Goal: Information Seeking & Learning: Compare options

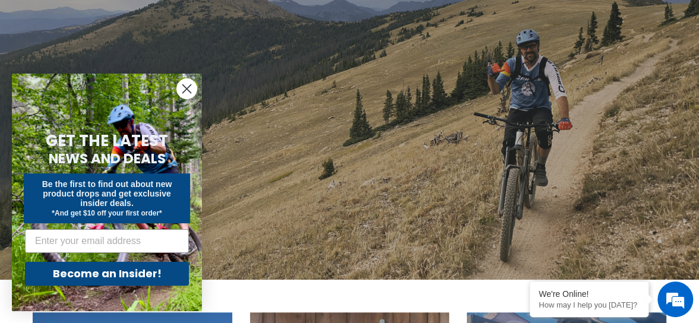
scroll to position [133, 0]
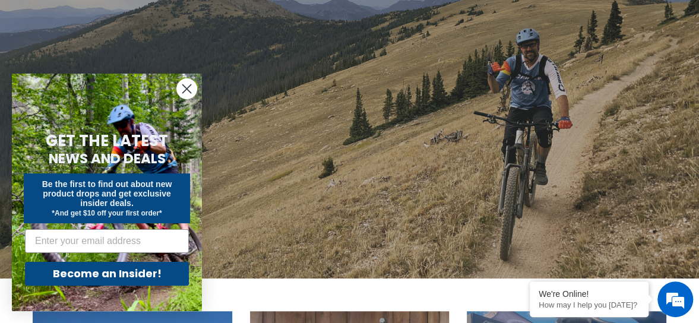
click at [186, 90] on circle "Close dialog" at bounding box center [187, 89] width 20 height 20
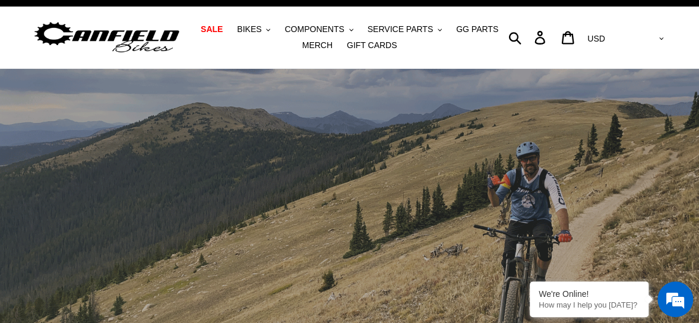
scroll to position [0, 0]
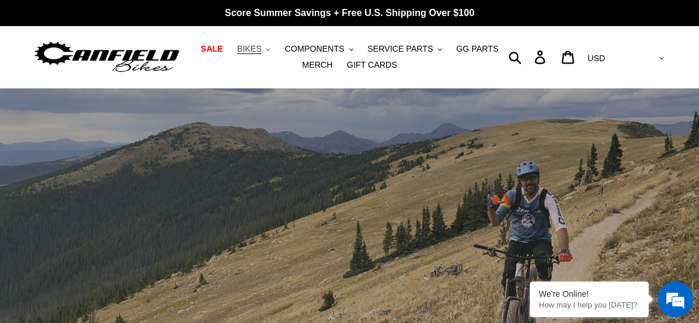
click at [261, 47] on span "BIKES" at bounding box center [249, 49] width 24 height 10
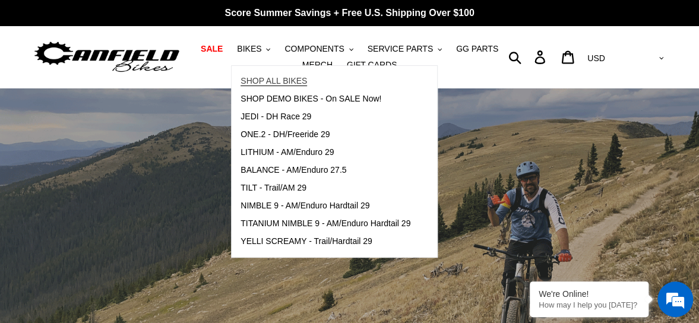
click at [276, 80] on span "SHOP ALL BIKES" at bounding box center [273, 81] width 66 height 10
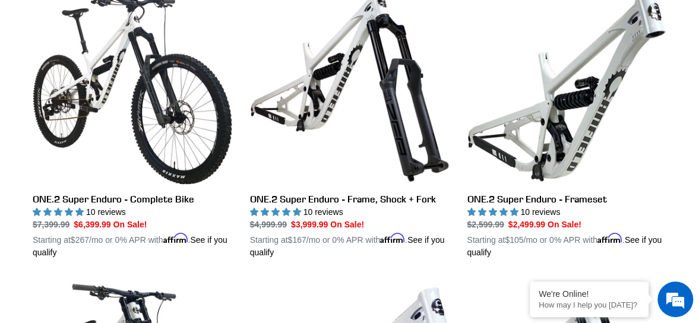
scroll to position [1837, 0]
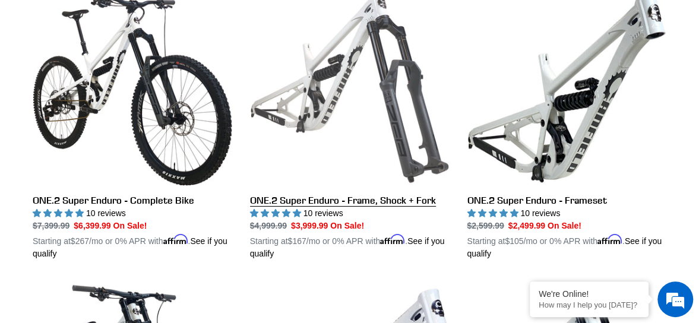
click at [345, 107] on link "ONE.2 Super Enduro - Frame, Shock + Fork" at bounding box center [349, 122] width 199 height 273
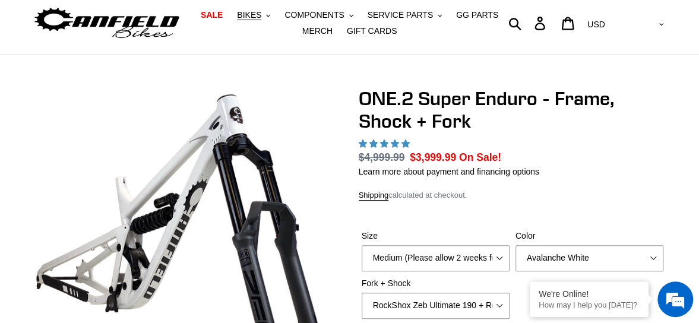
select select "highest-rating"
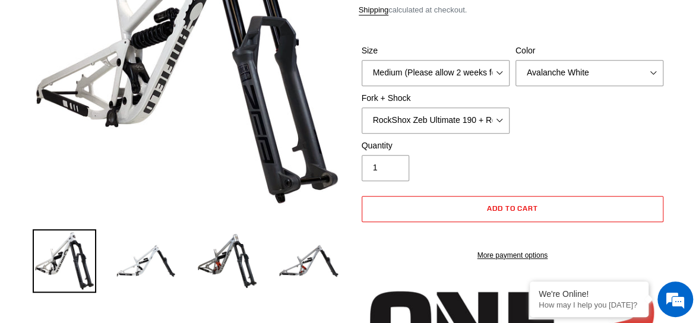
scroll to position [218, 0]
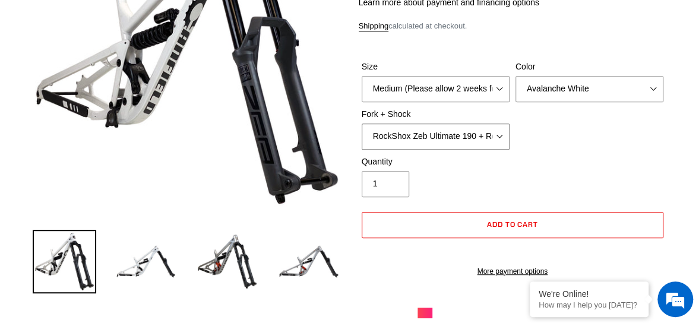
click at [503, 134] on select "RockShox Zeb Ultimate 190 + RockShox Vivid UltDH Coil 250x70" at bounding box center [435, 136] width 148 height 26
click at [567, 117] on div "Size Medium (Please allow 2 weeks for delivery) Large (Sold Out) Color Avalanch…" at bounding box center [513, 108] width 308 height 95
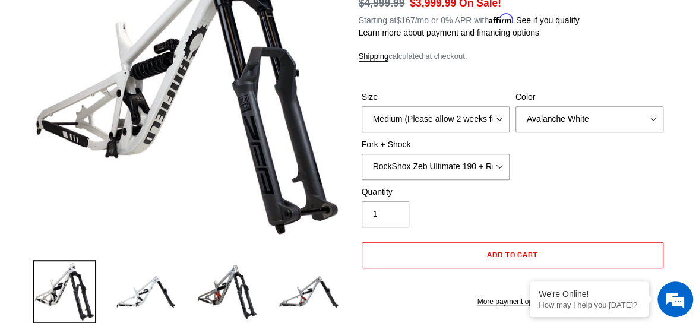
scroll to position [191, 0]
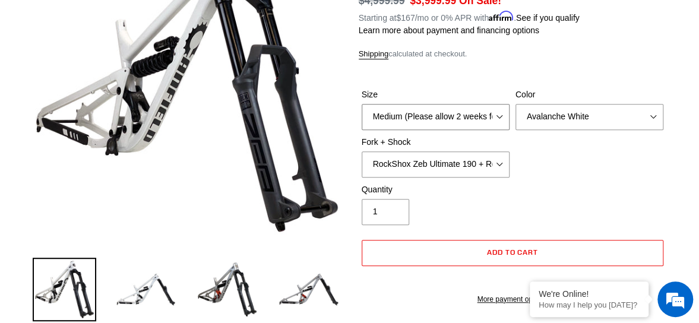
click at [503, 118] on select "Medium (Please allow 2 weeks for delivery) Large (Sold Out)" at bounding box center [435, 117] width 148 height 26
click at [577, 167] on div "Size Medium (Please allow 2 weeks for delivery) Large (Sold Out) Color Avalanch…" at bounding box center [513, 135] width 308 height 95
click at [614, 117] on select "Avalanche White Bentonite Grey" at bounding box center [589, 117] width 148 height 26
click at [525, 195] on div "Quantity 1" at bounding box center [513, 206] width 308 height 47
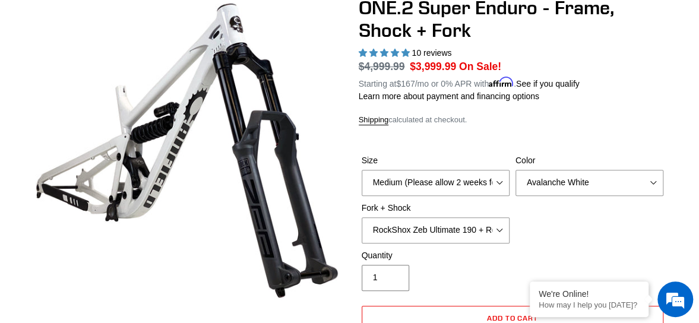
scroll to position [123, 0]
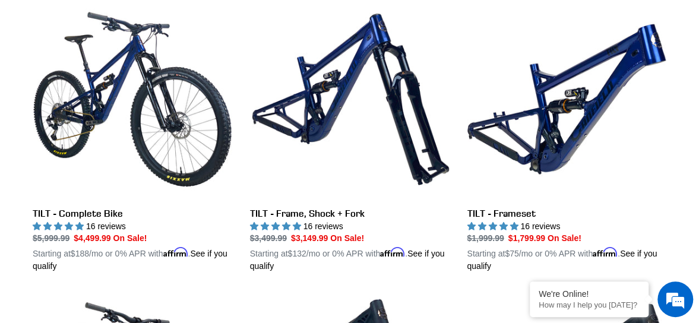
scroll to position [355, 0]
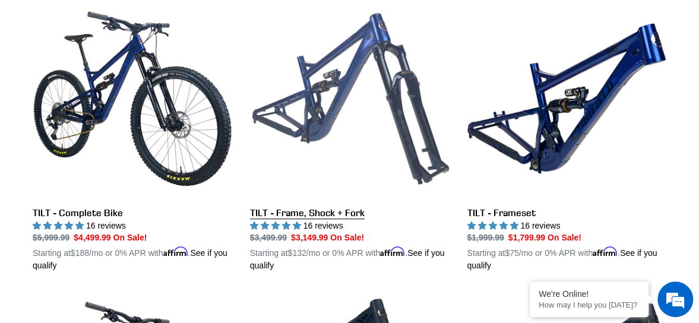
click at [332, 91] on link "TILT - Frame, Shock + Fork" at bounding box center [349, 135] width 199 height 273
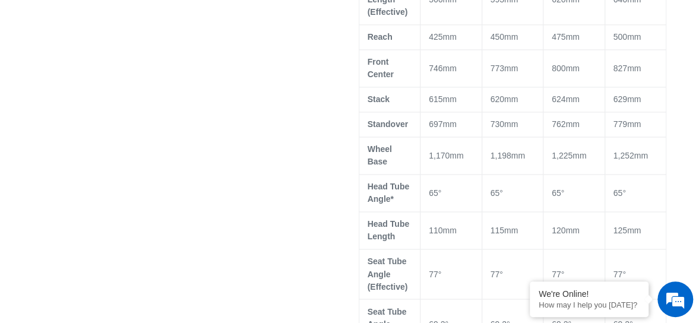
select select "highest-rating"
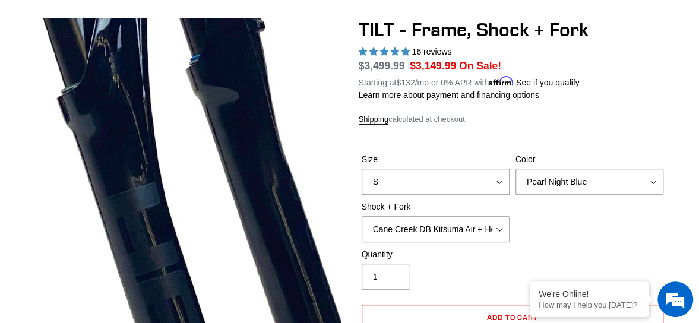
scroll to position [102, 0]
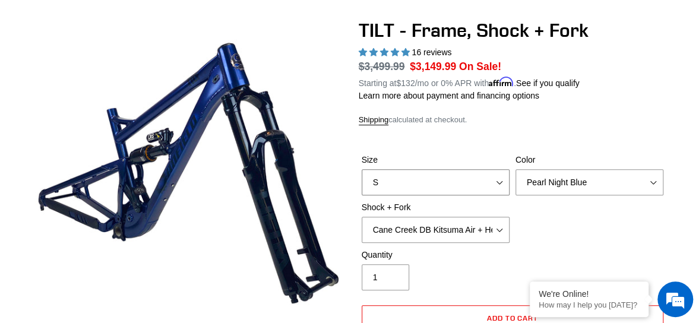
click at [503, 179] on select "S M L XL" at bounding box center [435, 182] width 148 height 26
click at [361, 169] on select "S M L XL" at bounding box center [435, 182] width 148 height 26
click at [501, 182] on select "S M L XL" at bounding box center [435, 182] width 148 height 26
select select "L"
click at [361, 169] on select "S M L XL" at bounding box center [435, 182] width 148 height 26
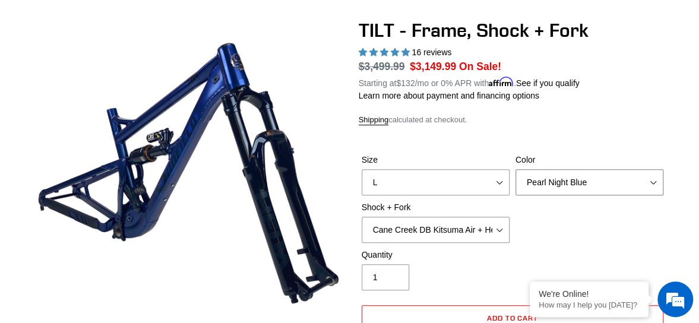
click at [609, 185] on select "Pearl Night Blue" at bounding box center [589, 182] width 148 height 26
click at [624, 101] on p "Learn more about payment and financing options" at bounding box center [513, 96] width 308 height 12
click at [506, 226] on select "Cane Creek DB Kitsuma Air + Helm MKII 140mm Cane Creek DB Kitsuma Air + Fox 36 …" at bounding box center [435, 230] width 148 height 26
click at [361, 217] on select "Cane Creek DB Kitsuma Air + Helm MKII 140mm Cane Creek DB Kitsuma Air + Fox 36 …" at bounding box center [435, 230] width 148 height 26
click at [500, 225] on select "Cane Creek DB Kitsuma Air + Helm MKII 140mm Cane Creek DB Kitsuma Air + Fox 36 …" at bounding box center [435, 230] width 148 height 26
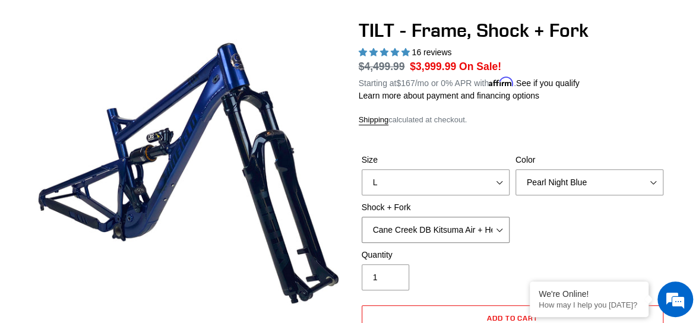
click at [361, 217] on select "Cane Creek DB Kitsuma Air + Helm MKII 140mm Cane Creek DB Kitsuma Air + Fox 36 …" at bounding box center [435, 230] width 148 height 26
click at [500, 227] on select "Cane Creek DB Kitsuma Air + Helm MKII 140mm Cane Creek DB Kitsuma Air + Fox 36 …" at bounding box center [435, 230] width 148 height 26
click at [361, 217] on select "Cane Creek DB Kitsuma Air + Helm MKII 140mm Cane Creek DB Kitsuma Air + Fox 36 …" at bounding box center [435, 230] width 148 height 26
click at [500, 231] on select "Cane Creek DB Kitsuma Air + Helm MKII 140mm Cane Creek DB Kitsuma Air + Fox 36 …" at bounding box center [435, 230] width 148 height 26
select select "EXT Storia V3-S + EXT Era V2.1"
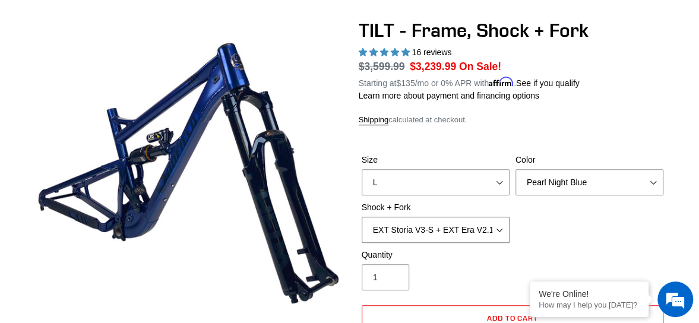
click at [361, 217] on select "Cane Creek DB Kitsuma Air + Helm MKII 140mm Cane Creek DB Kitsuma Air + Fox 36 …" at bounding box center [435, 230] width 148 height 26
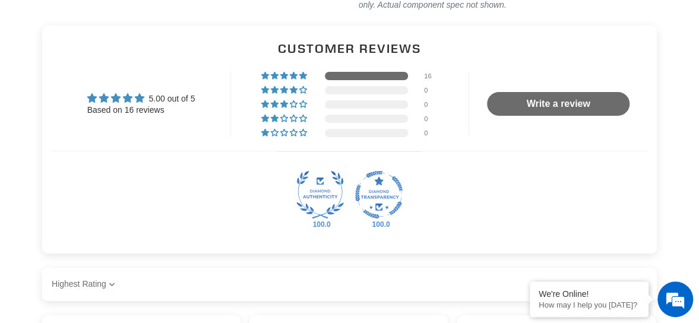
scroll to position [1927, 0]
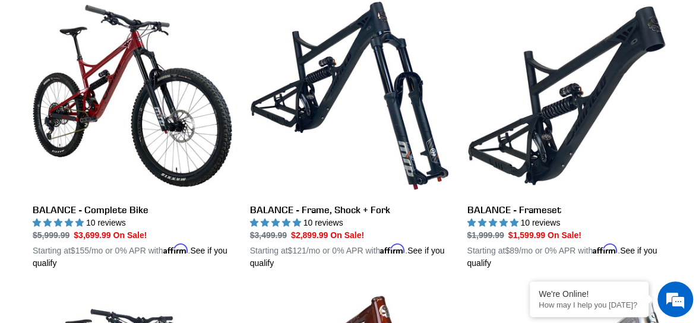
scroll to position [658, 0]
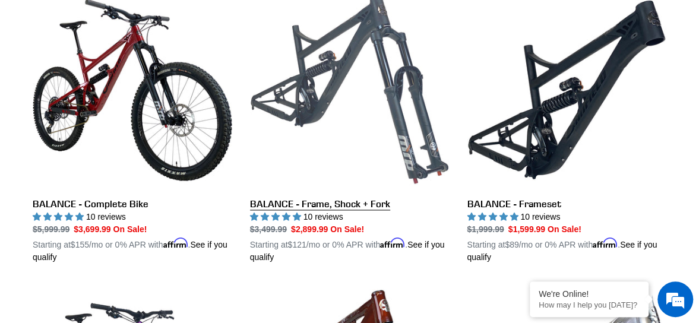
click at [366, 91] on link "BALANCE - Frame, Shock + Fork" at bounding box center [349, 126] width 199 height 273
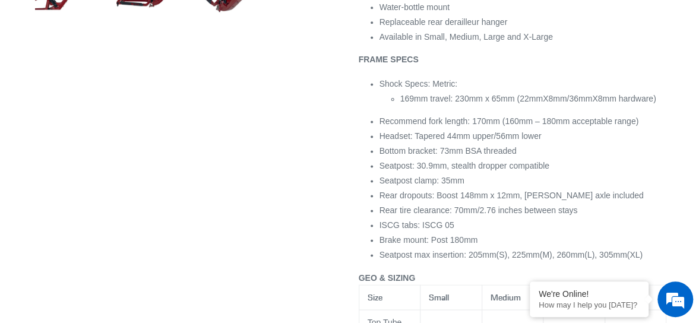
select select "highest-rating"
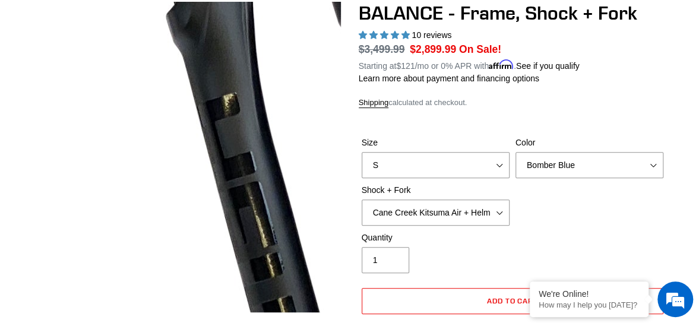
scroll to position [119, 0]
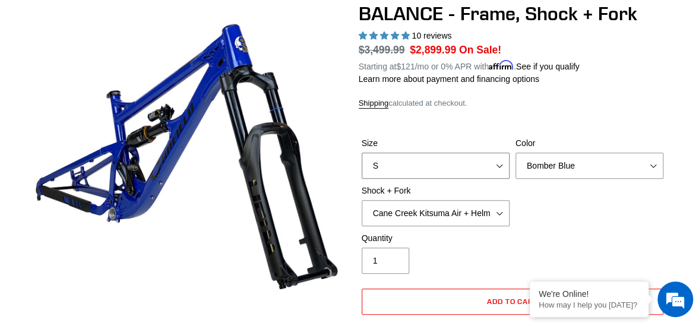
click at [478, 157] on select "S M L XL" at bounding box center [435, 166] width 148 height 26
select select "L"
click at [361, 153] on select "S M L XL" at bounding box center [435, 166] width 148 height 26
click at [649, 167] on select "Bomber Blue Goat's Blood Stealth Black" at bounding box center [589, 166] width 148 height 26
click at [515, 153] on select "Bomber Blue Goat's Blood Stealth Black" at bounding box center [589, 166] width 148 height 26
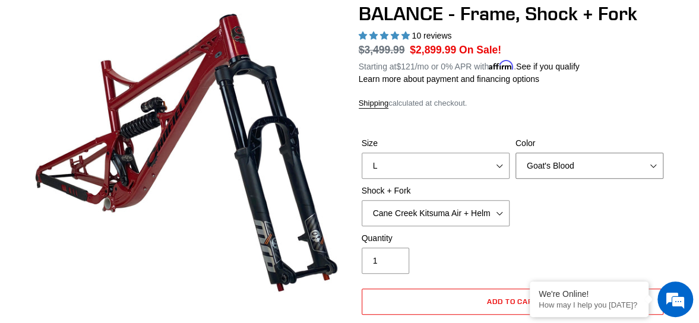
click at [652, 164] on select "Bomber Blue Goat's Blood Stealth Black" at bounding box center [589, 166] width 148 height 26
click at [515, 153] on select "Bomber Blue Goat's Blood Stealth Black" at bounding box center [589, 166] width 148 height 26
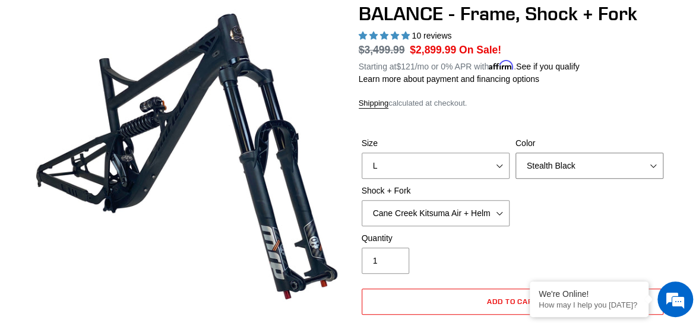
click at [652, 164] on select "Bomber Blue Goat's Blood Stealth Black" at bounding box center [589, 166] width 148 height 26
click at [515, 153] on select "Bomber Blue Goat's Blood Stealth Black" at bounding box center [589, 166] width 148 height 26
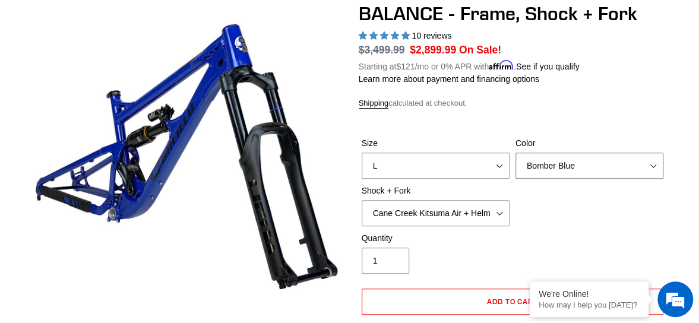
click at [652, 164] on select "Bomber Blue Goat's Blood Stealth Black" at bounding box center [589, 166] width 148 height 26
select select "Goat's Blood"
click at [515, 153] on select "Bomber Blue Goat's Blood Stealth Black" at bounding box center [589, 166] width 148 height 26
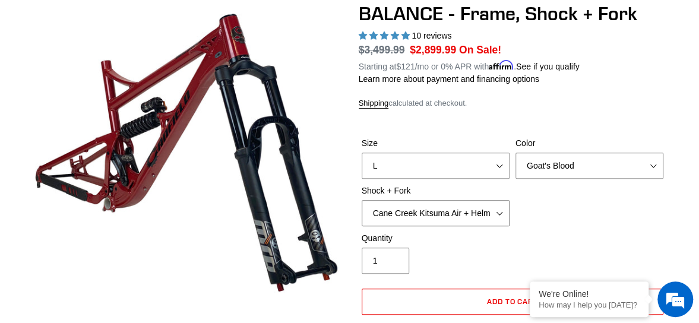
click at [502, 211] on select "Cane Creek Kitsuma Air + Helm MKII 27.5 170mm Fox Float X2 or DHX2 + Fox Float …" at bounding box center [435, 213] width 148 height 26
click at [361, 200] on select "Cane Creek Kitsuma Air + Helm MKII 27.5 170mm Fox Float X2 or DHX2 + Fox Float …" at bounding box center [435, 213] width 148 height 26
click at [501, 214] on select "Cane Creek Kitsuma Air + Helm MKII 27.5 170mm Fox Float X2 or DHX2 + Fox Float …" at bounding box center [435, 213] width 148 height 26
click at [361, 200] on select "Cane Creek Kitsuma Air + Helm MKII 27.5 170mm Fox Float X2 or DHX2 + Fox Float …" at bounding box center [435, 213] width 148 height 26
click at [500, 166] on select "S M L XL" at bounding box center [435, 166] width 148 height 26
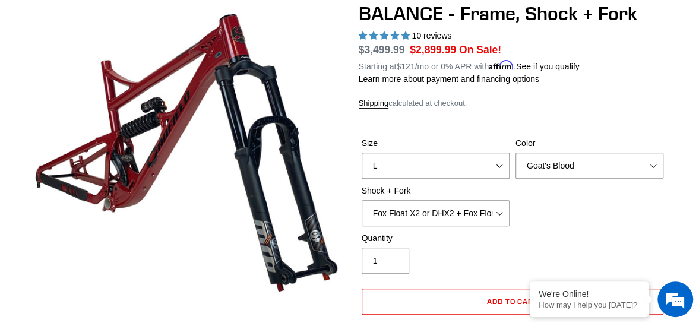
drag, startPoint x: 558, startPoint y: 225, endPoint x: 500, endPoint y: 208, distance: 60.5
click at [500, 208] on div "Size S M L XL Color Bomber Blue Goat's Blood Stealth Black Shock + Fork Cane Cr…" at bounding box center [513, 184] width 308 height 95
click at [500, 208] on select "Cane Creek Kitsuma Air + Helm MKII 27.5 170mm Fox Float X2 or DHX2 + Fox Float …" at bounding box center [435, 213] width 148 height 26
click at [361, 200] on select "Cane Creek Kitsuma Air + Helm MKII 27.5 170mm Fox Float X2 or DHX2 + Fox Float …" at bounding box center [435, 213] width 148 height 26
click at [503, 213] on select "Cane Creek Kitsuma Air + Helm MKII 27.5 170mm Fox Float X2 or DHX2 + Fox Float …" at bounding box center [435, 213] width 148 height 26
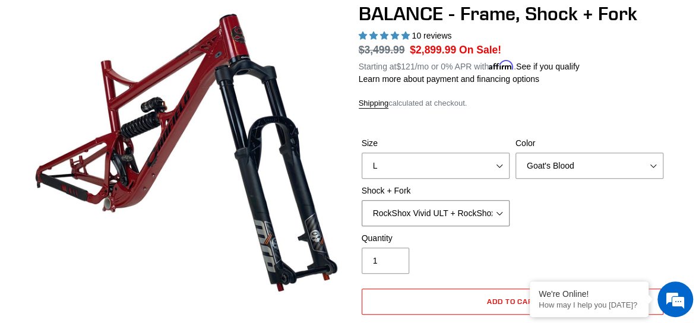
click at [361, 200] on select "Cane Creek Kitsuma Air + Helm MKII 27.5 170mm Fox Float X2 or DHX2 + Fox Float …" at bounding box center [435, 213] width 148 height 26
click at [501, 166] on select "S M L XL" at bounding box center [435, 166] width 148 height 26
drag, startPoint x: 559, startPoint y: 245, endPoint x: 499, endPoint y: 204, distance: 72.6
click at [499, 204] on form "Size S M L XL Color Bomber Blue Goat's Blood Stealth Black Shock + Fork 1" at bounding box center [513, 241] width 308 height 247
click at [499, 204] on select "Cane Creek Kitsuma Air + Helm MKII 27.5 170mm Fox Float X2 or DHX2 + Fox Float …" at bounding box center [435, 213] width 148 height 26
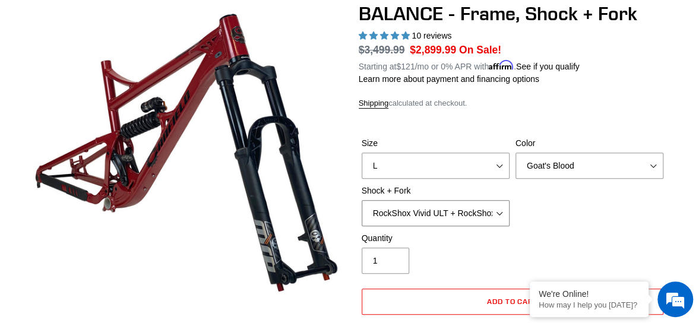
select select "Fox Float X2 or DHX2 + Fox Float GripX2 Kashima 170mm (29 or 27.5)"
click at [361, 200] on select "Cane Creek Kitsuma Air + Helm MKII 27.5 170mm Fox Float X2 or DHX2 + Fox Float …" at bounding box center [435, 213] width 148 height 26
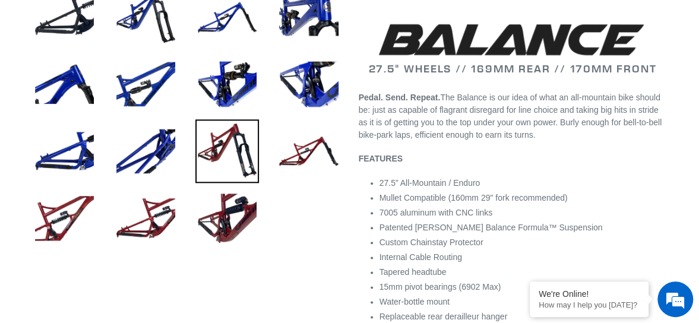
scroll to position [531, 0]
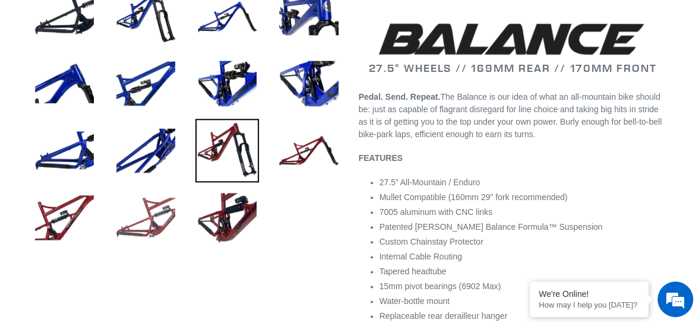
click at [150, 219] on img at bounding box center [146, 218] width 64 height 64
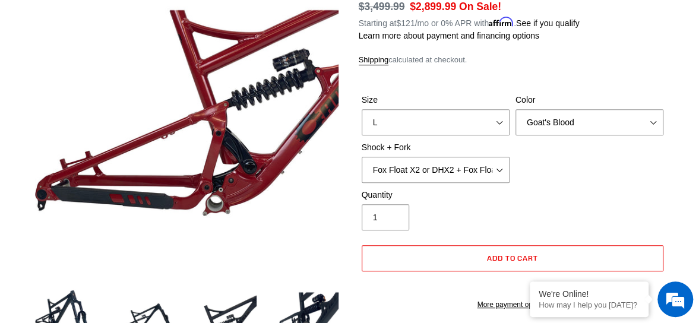
scroll to position [161, 0]
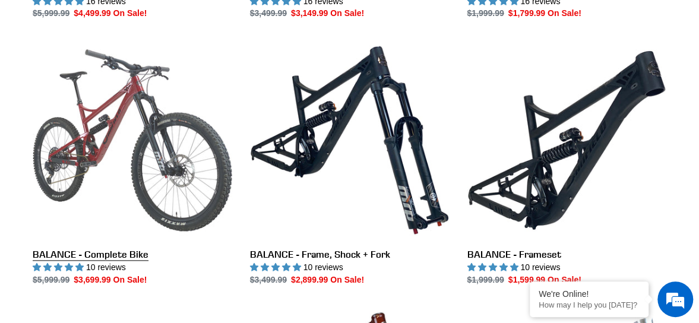
scroll to position [572, 0]
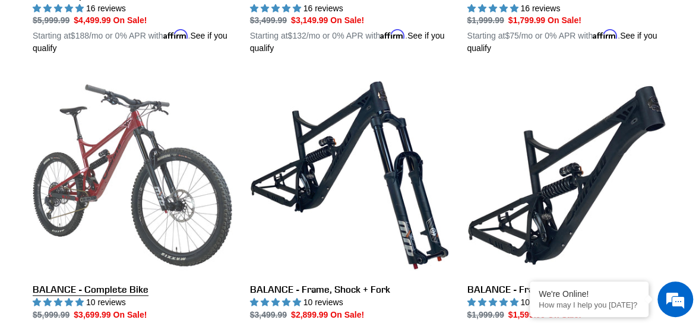
click at [109, 161] on link "BALANCE - Complete Bike" at bounding box center [132, 211] width 199 height 273
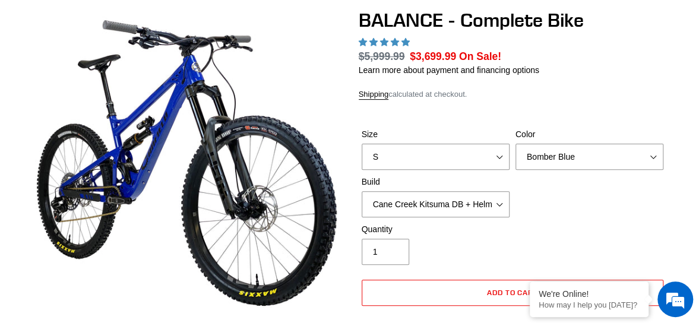
scroll to position [147, 0]
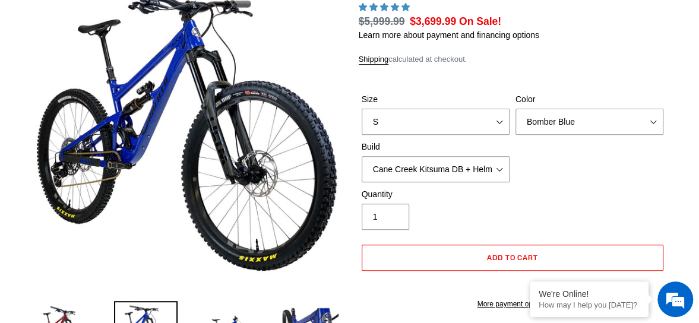
select select "highest-rating"
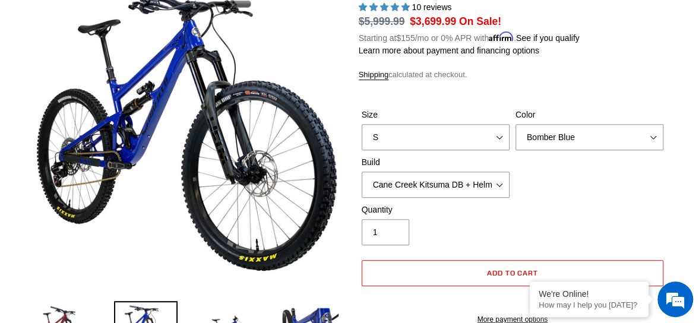
click at [501, 169] on div "Build Cane Creek Kitsuma DB + Helm MKII + SRAM GX Cane Creek Kitsuma DB + Helm …" at bounding box center [436, 177] width 154 height 42
click at [501, 181] on select "Cane Creek Kitsuma DB + Helm MKII + SRAM GX Cane Creek Kitsuma DB + Helm MKII +…" at bounding box center [435, 185] width 148 height 26
click at [361, 172] on select "Cane Creek Kitsuma DB + Helm MKII + SRAM GX Cane Creek Kitsuma DB + Helm MKII +…" at bounding box center [435, 185] width 148 height 26
click at [499, 185] on select "Cane Creek Kitsuma DB + Helm MKII + SRAM GX Cane Creek Kitsuma DB + Helm MKII +…" at bounding box center [435, 185] width 148 height 26
click at [361, 172] on select "Cane Creek Kitsuma DB + Helm MKII + SRAM GX Cane Creek Kitsuma DB + Helm MKII +…" at bounding box center [435, 185] width 148 height 26
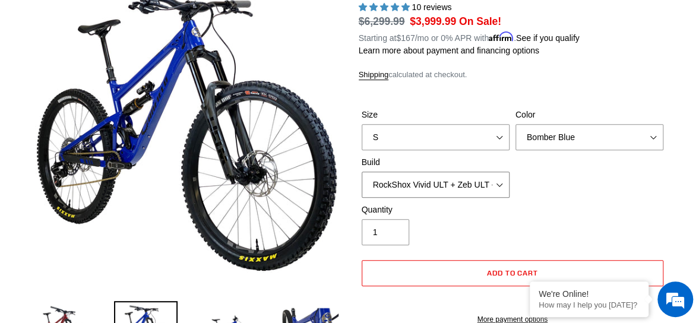
click at [502, 183] on select "Cane Creek Kitsuma DB + Helm MKII + SRAM GX Cane Creek Kitsuma DB + Helm MKII +…" at bounding box center [435, 185] width 148 height 26
select select "RockShox Vivid ULT + Zeb ULT + SRAM XO"
click at [361, 172] on select "Cane Creek Kitsuma DB + Helm MKII + SRAM GX Cane Creek Kitsuma DB + Helm MKII +…" at bounding box center [435, 185] width 148 height 26
click at [500, 132] on select "S M L XL" at bounding box center [435, 137] width 148 height 26
select select "L"
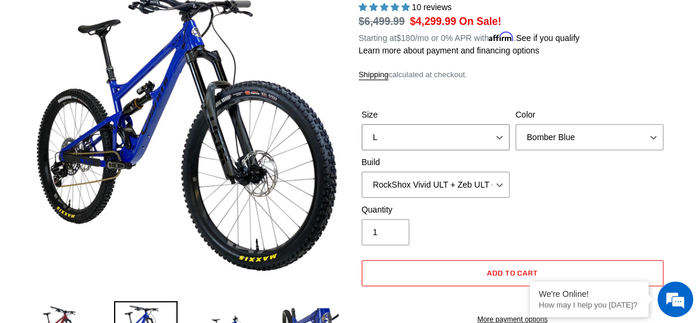
click at [361, 124] on select "S M L XL" at bounding box center [435, 137] width 148 height 26
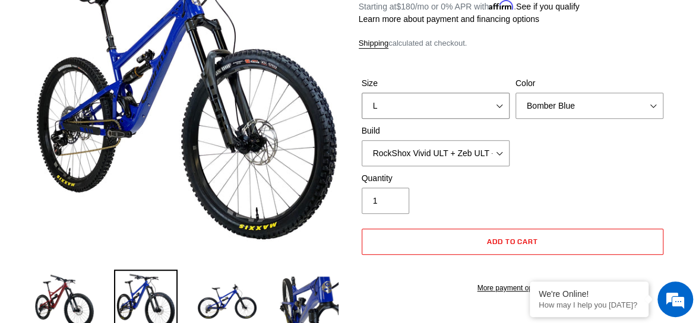
scroll to position [177, 0]
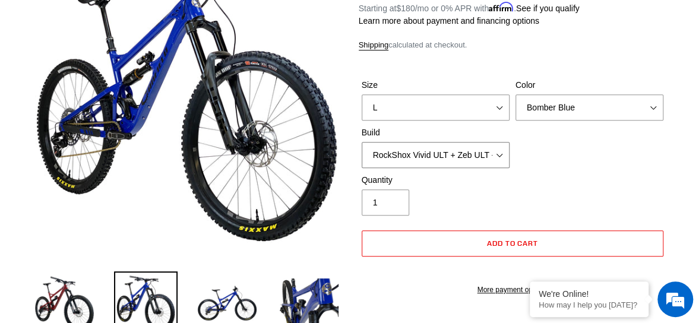
click at [504, 151] on select "Cane Creek Kitsuma DB + Helm MKII + SRAM GX Cane Creek Kitsuma DB + Helm MKII +…" at bounding box center [435, 155] width 148 height 26
click at [616, 162] on div "Size S M L XL Color Bomber Blue Goat's Blood Stealth Black Build Cane Creek Kit…" at bounding box center [513, 126] width 308 height 95
click at [509, 163] on div "Build Cane Creek Kitsuma DB + Helm MKII + SRAM GX Cane Creek Kitsuma DB + Helm …" at bounding box center [436, 147] width 154 height 42
click at [502, 154] on select "Cane Creek Kitsuma DB + Helm MKII + SRAM GX Cane Creek Kitsuma DB + Helm MKII +…" at bounding box center [435, 155] width 148 height 26
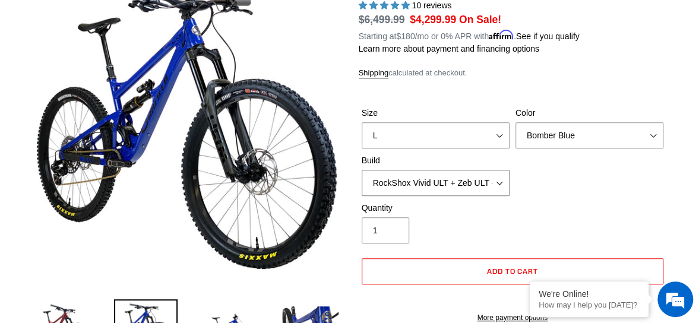
scroll to position [150, 0]
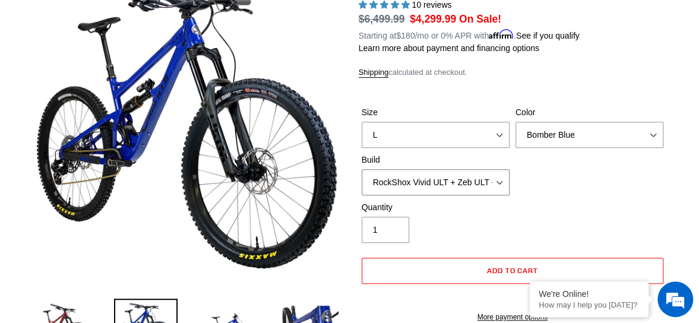
click at [502, 183] on select "Cane Creek Kitsuma DB + Helm MKII + SRAM GX Cane Creek Kitsuma DB + Helm MKII +…" at bounding box center [435, 182] width 148 height 26
click at [361, 169] on select "Cane Creek Kitsuma DB + Helm MKII + SRAM GX Cane Creek Kitsuma DB + Helm MKII +…" at bounding box center [435, 182] width 148 height 26
click at [502, 179] on select "Cane Creek Kitsuma DB + Helm MKII + SRAM GX Cane Creek Kitsuma DB + Helm MKII +…" at bounding box center [435, 182] width 148 height 26
select select "RockShox Vivid ULT + Zeb ULT + SRAM XO"
click at [361, 169] on select "Cane Creek Kitsuma DB + Helm MKII + SRAM GX Cane Creek Kitsuma DB + Helm MKII +…" at bounding box center [435, 182] width 148 height 26
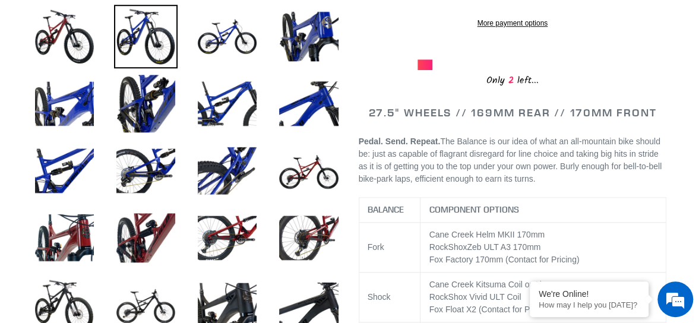
scroll to position [442, 0]
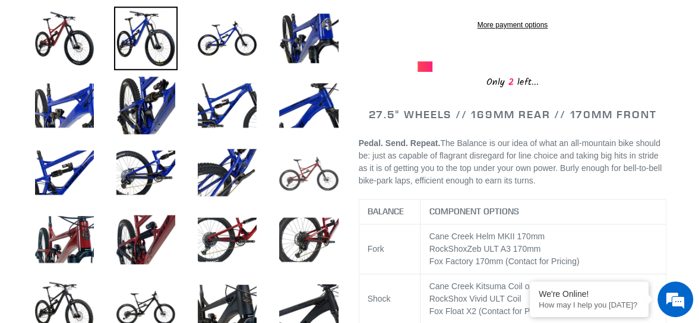
click at [308, 166] on img at bounding box center [309, 173] width 64 height 64
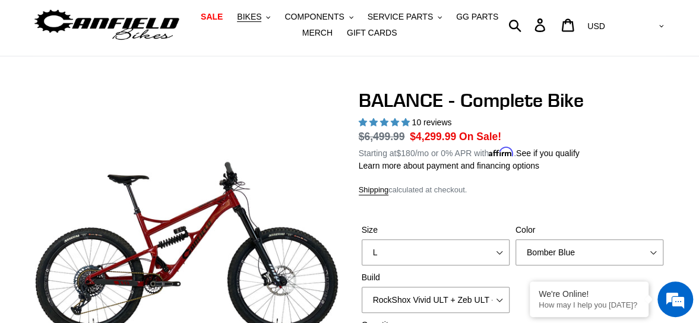
scroll to position [0, 0]
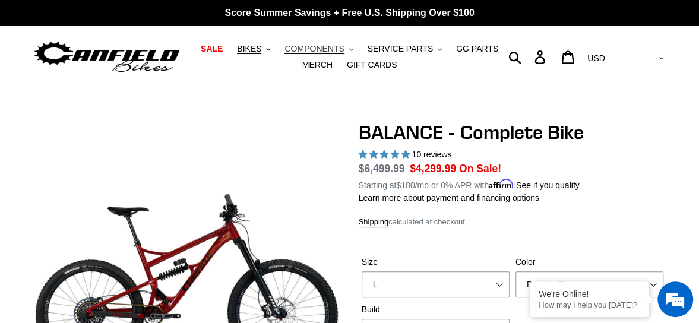
click at [325, 45] on span "COMPONENTS" at bounding box center [313, 49] width 59 height 10
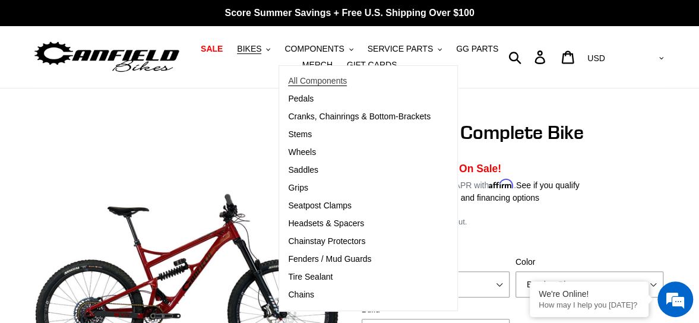
click at [321, 81] on span "All Components" at bounding box center [317, 81] width 59 height 10
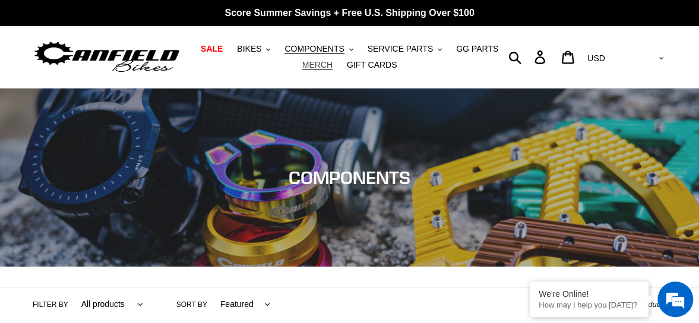
click at [316, 66] on span "MERCH" at bounding box center [317, 65] width 30 height 10
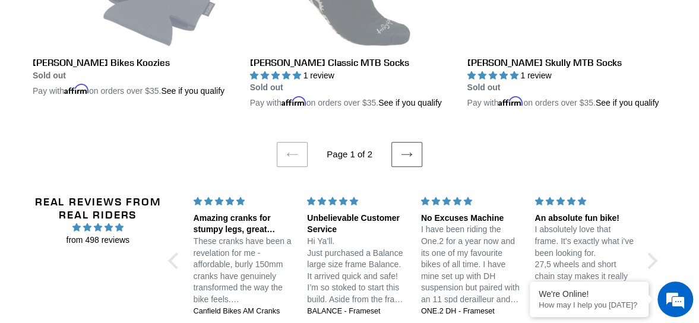
scroll to position [2526, 0]
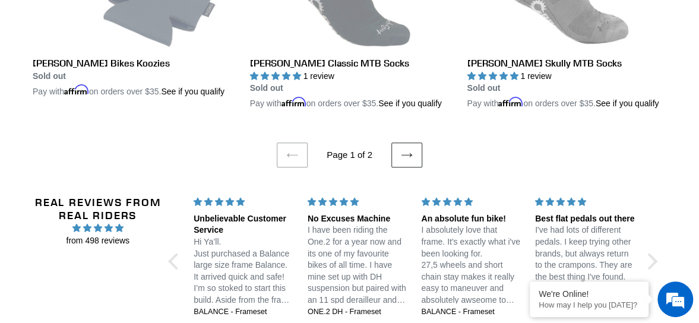
click at [404, 149] on icon at bounding box center [407, 155] width 12 height 12
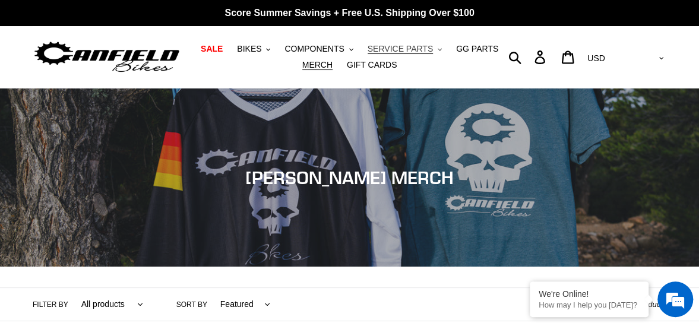
click at [414, 52] on span "SERVICE PARTS" at bounding box center [399, 49] width 65 height 10
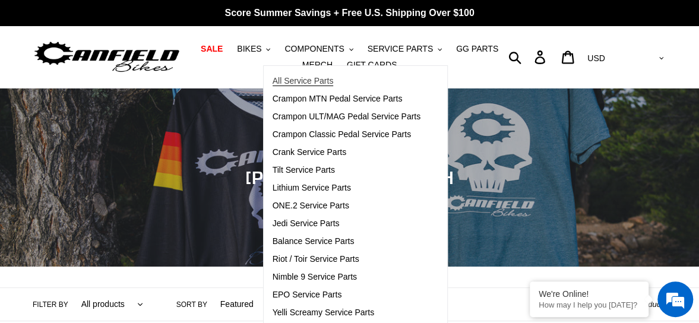
click at [316, 73] on link "All Service Parts" at bounding box center [347, 81] width 166 height 18
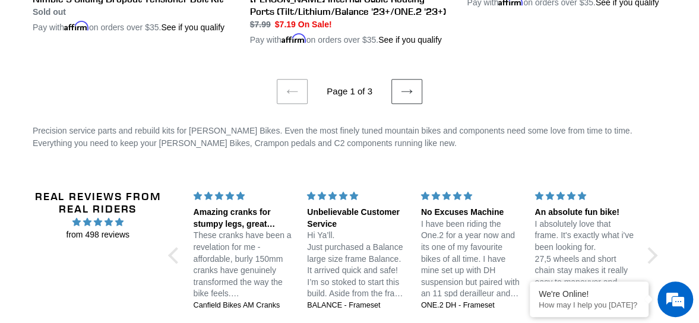
scroll to position [2577, 0]
click at [413, 78] on link "Next page" at bounding box center [406, 90] width 31 height 25
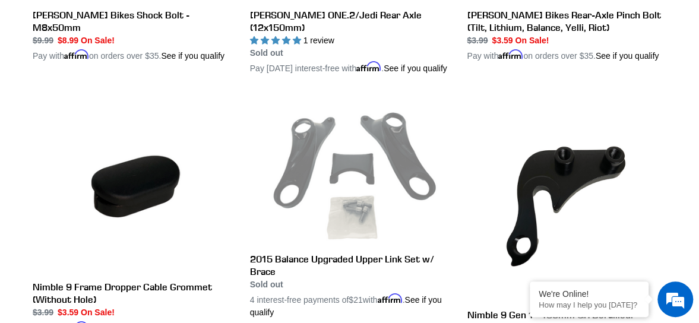
scroll to position [2476, 0]
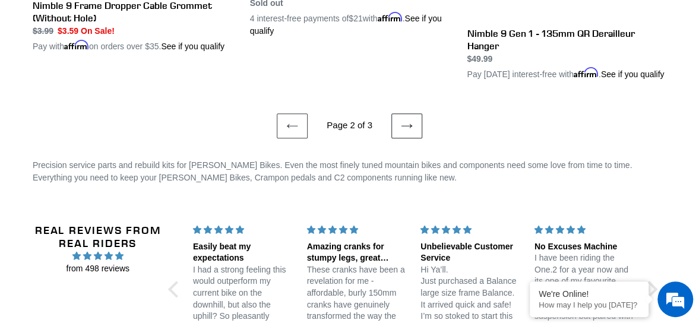
click at [410, 132] on icon at bounding box center [407, 126] width 12 height 12
